Goal: Check status: Check status

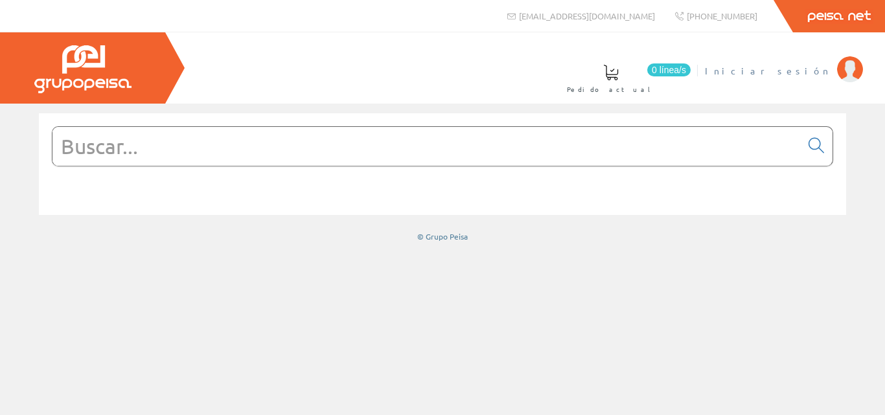
click at [816, 71] on span "Iniciar sesión" at bounding box center [768, 70] width 126 height 13
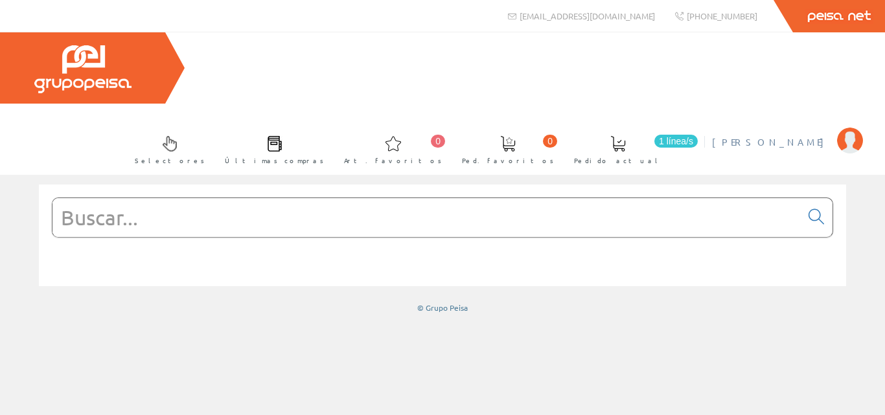
click at [764, 135] on span "[PERSON_NAME]" at bounding box center [771, 141] width 119 height 13
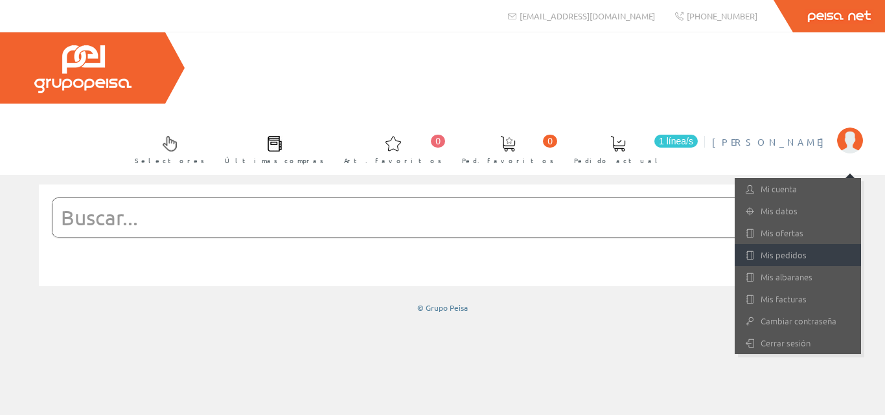
click at [795, 244] on link "Mis pedidos" at bounding box center [798, 255] width 126 height 22
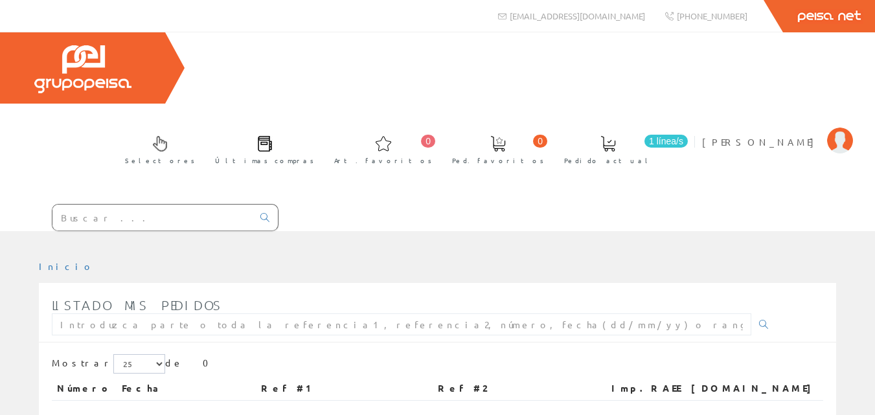
scroll to position [2, 0]
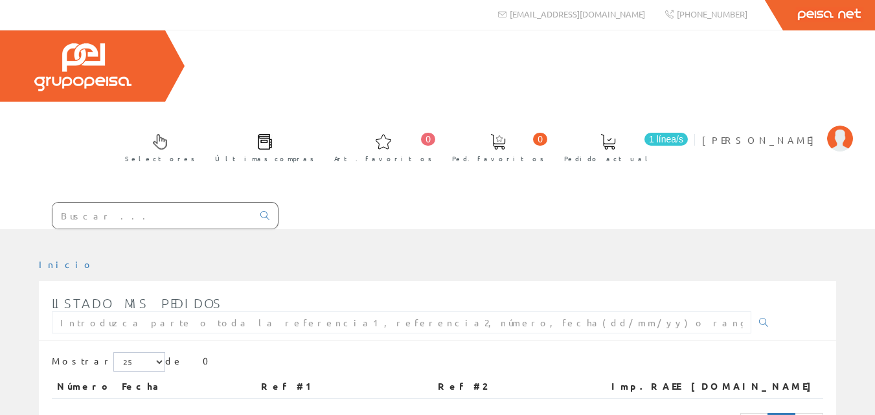
click at [140, 353] on div "Mostrar 5 15 25 de 0" at bounding box center [438, 364] width 772 height 23
click at [133, 353] on select "5 15 25" at bounding box center [139, 362] width 52 height 19
click at [256, 375] on th "Fecha" at bounding box center [186, 386] width 139 height 23
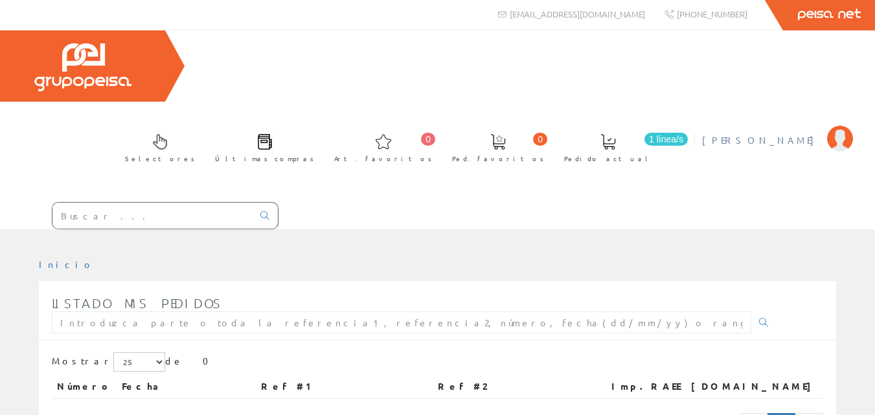
click at [781, 133] on span "[PERSON_NAME]" at bounding box center [761, 139] width 119 height 13
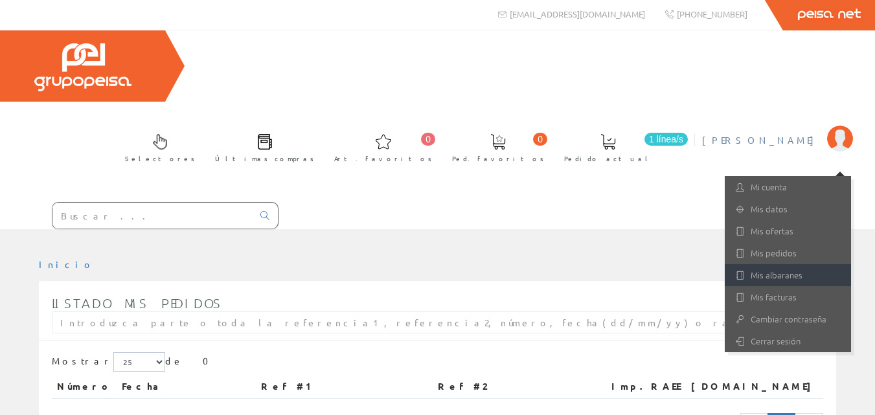
click at [762, 264] on link "Mis albaranes" at bounding box center [788, 275] width 126 height 22
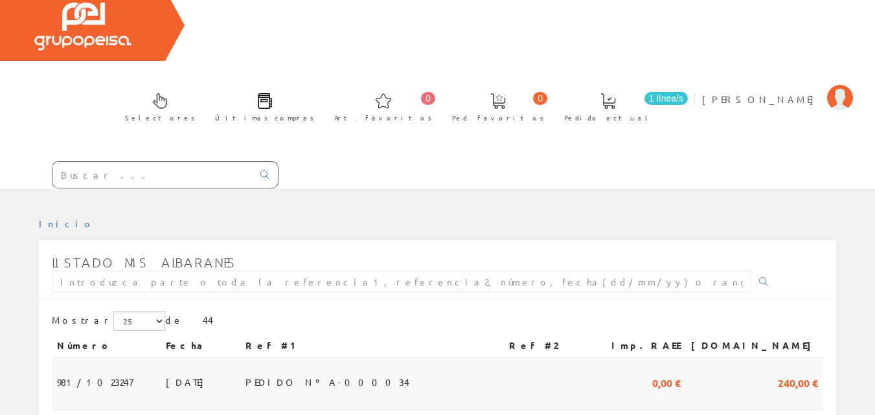
scroll to position [65, 0]
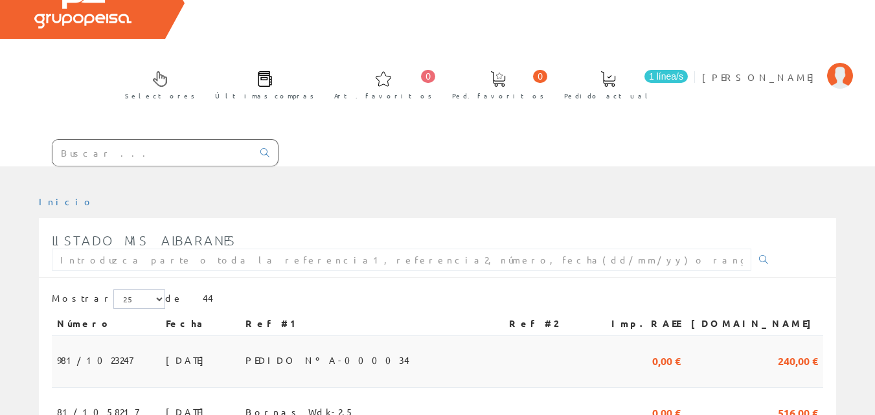
click at [331, 349] on span "PEDIDO Nº A-000034" at bounding box center [328, 360] width 164 height 22
